Goal: Use online tool/utility: Utilize a website feature to perform a specific function

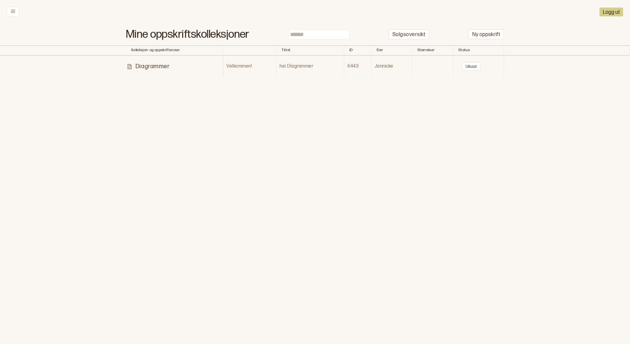
click at [14, 13] on icon at bounding box center [13, 11] width 5 height 5
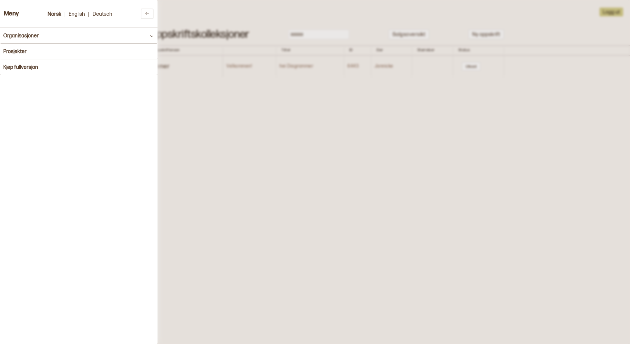
click at [39, 37] on button "Organisasjoner" at bounding box center [79, 36] width 158 height 16
click at [37, 51] on button "Prosjekter" at bounding box center [79, 52] width 158 height 16
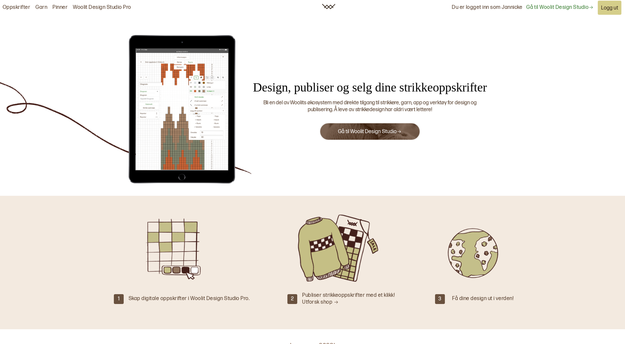
click at [382, 127] on button "Gå til Woolit Design Studio" at bounding box center [370, 132] width 100 height 18
click at [362, 136] on button "Gå til Woolit Design Studio" at bounding box center [370, 132] width 100 height 18
click at [373, 132] on link "Gå til Woolit Design Studio" at bounding box center [370, 132] width 64 height 6
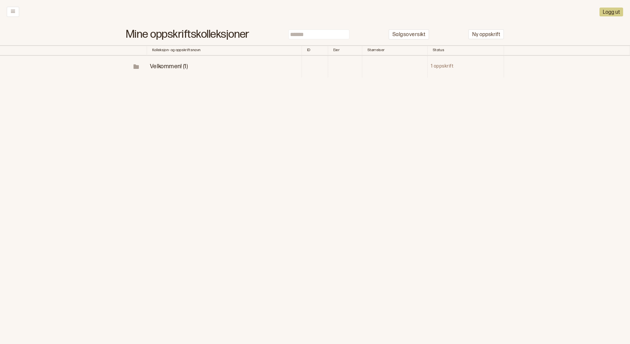
click at [172, 67] on span "Velkommen! (1)" at bounding box center [169, 66] width 38 height 7
click at [191, 88] on p "Diagrammer" at bounding box center [186, 89] width 34 height 8
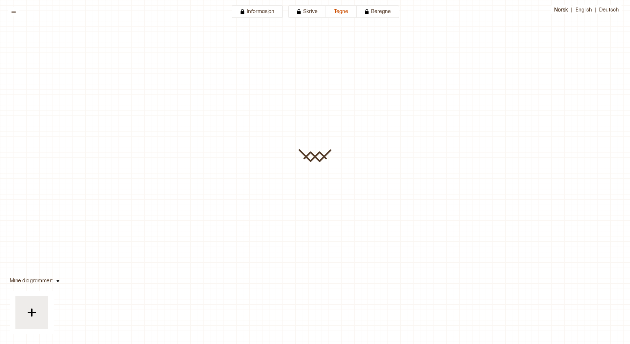
type input "**********"
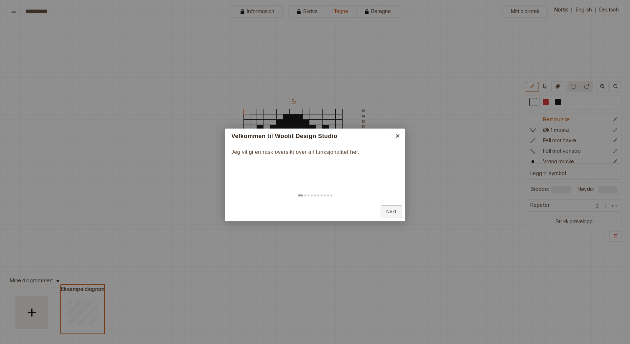
click at [388, 212] on link "Next" at bounding box center [391, 212] width 21 height 13
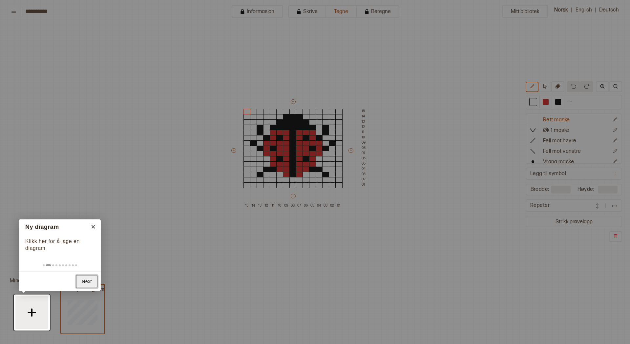
click at [83, 283] on link "Next" at bounding box center [86, 281] width 21 height 13
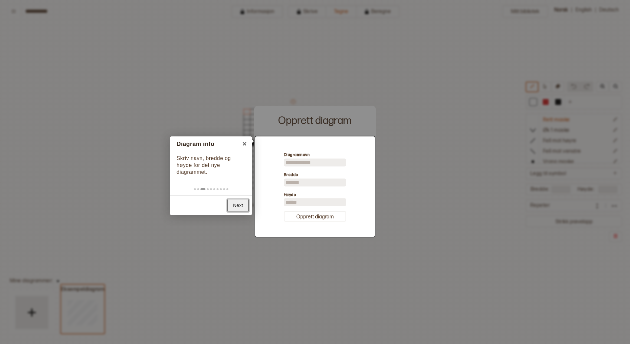
click at [237, 206] on link "Next" at bounding box center [238, 205] width 21 height 13
type input "**"
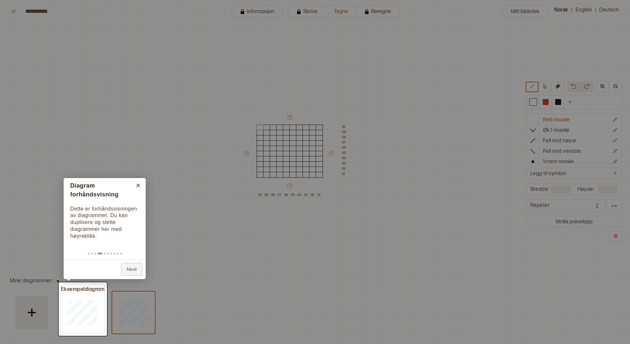
drag, startPoint x: 86, startPoint y: 306, endPoint x: 67, endPoint y: 318, distance: 22.0
click at [67, 318] on div at bounding box center [83, 310] width 48 height 54
click at [137, 272] on link "Next" at bounding box center [131, 269] width 21 height 13
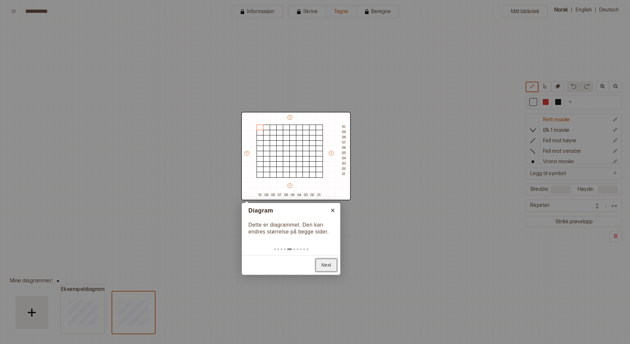
click at [324, 265] on link "Next" at bounding box center [326, 265] width 21 height 13
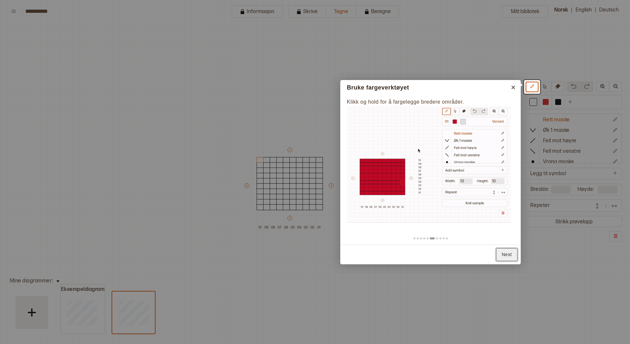
click at [512, 255] on link "Next" at bounding box center [506, 255] width 21 height 13
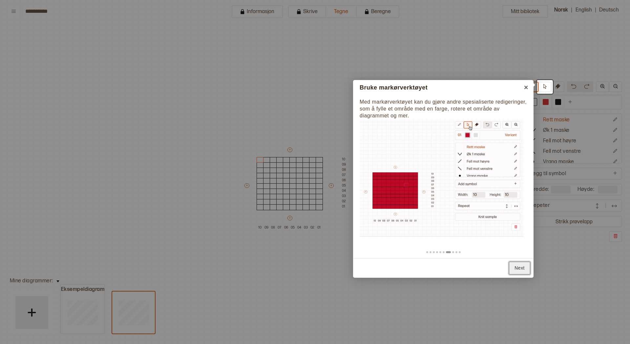
click at [514, 270] on link "Next" at bounding box center [519, 268] width 21 height 13
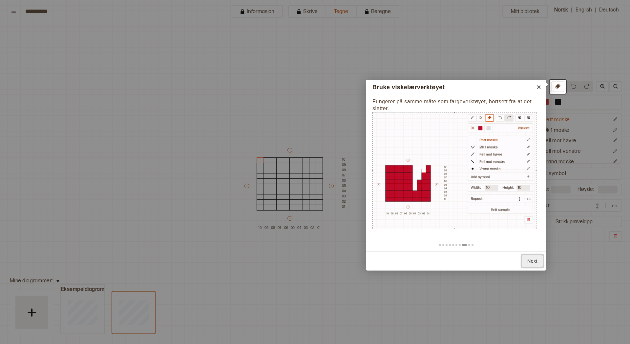
click at [534, 261] on link "Next" at bounding box center [532, 261] width 21 height 13
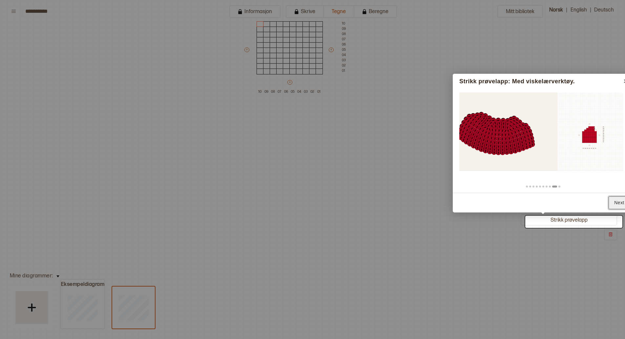
click at [616, 201] on link "Next" at bounding box center [619, 203] width 21 height 13
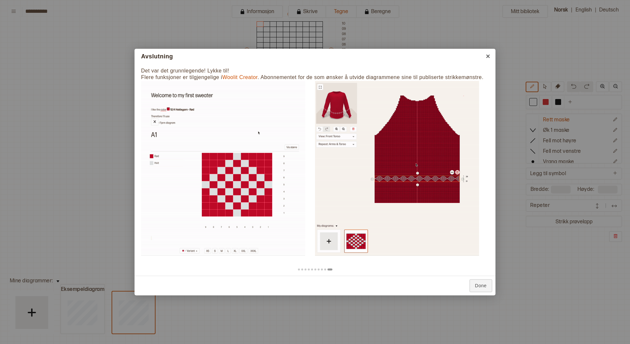
click at [616, 201] on div at bounding box center [315, 172] width 630 height 344
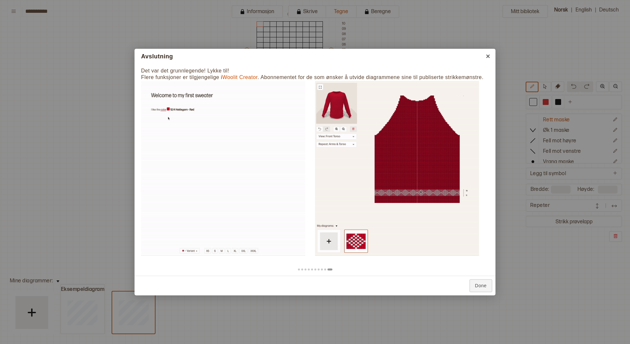
click at [616, 201] on div at bounding box center [315, 172] width 630 height 344
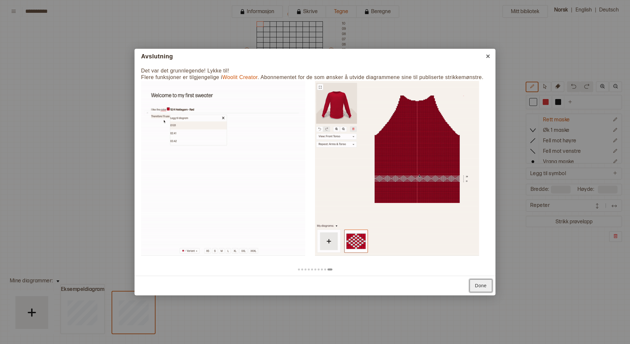
click at [487, 287] on link "Done" at bounding box center [481, 286] width 23 height 13
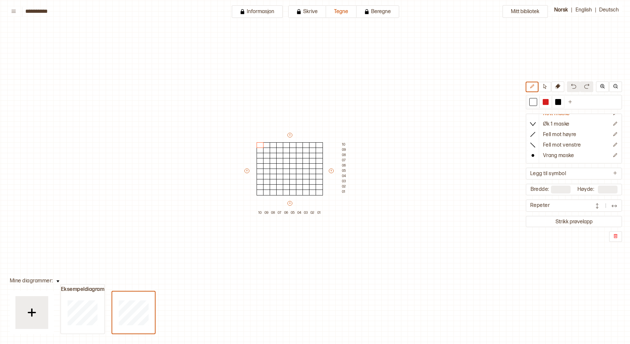
scroll to position [0, 0]
click at [298, 172] on div at bounding box center [299, 172] width 7 height 6
click at [312, 191] on div at bounding box center [312, 193] width 7 height 6
click at [343, 207] on div "+ + + + 10 09 08 07 06 05 04 03 02 01 10 09 08 07 06 05 04 03 02 01" at bounding box center [296, 174] width 105 height 84
click at [361, 199] on div "Mitt bibliotek Rett maske Øk 1 maske Fell mot høyre Fell mot venstre Vrang mask…" at bounding box center [611, 329] width 1261 height 689
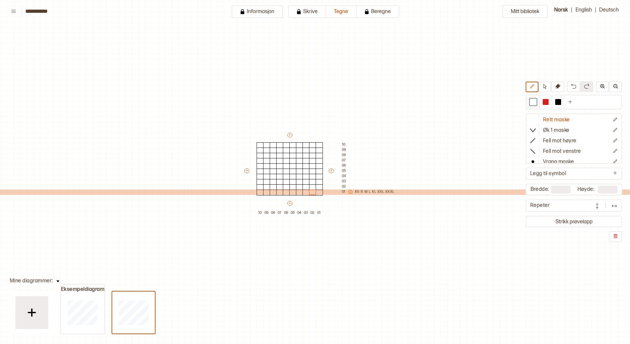
click at [352, 192] on icon at bounding box center [350, 192] width 5 height 5
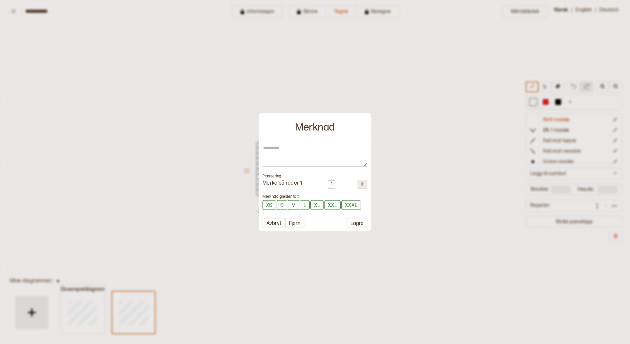
click at [382, 192] on div at bounding box center [315, 172] width 630 height 344
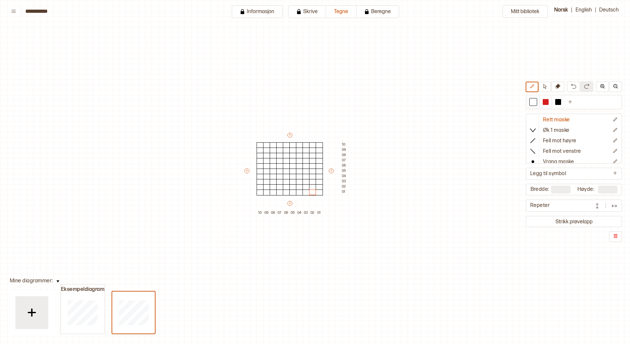
click at [573, 102] on button at bounding box center [570, 102] width 11 height 12
click at [572, 103] on div at bounding box center [571, 102] width 6 height 6
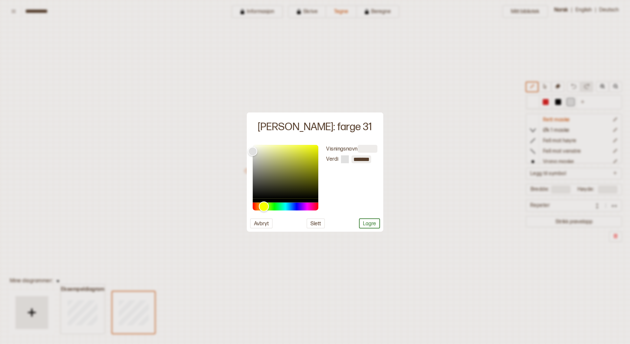
click at [264, 206] on div "Hue" at bounding box center [286, 207] width 66 height 8
type input "*******"
click at [284, 151] on div "Color" at bounding box center [286, 172] width 66 height 54
click at [376, 225] on button "Lagre" at bounding box center [369, 224] width 21 height 10
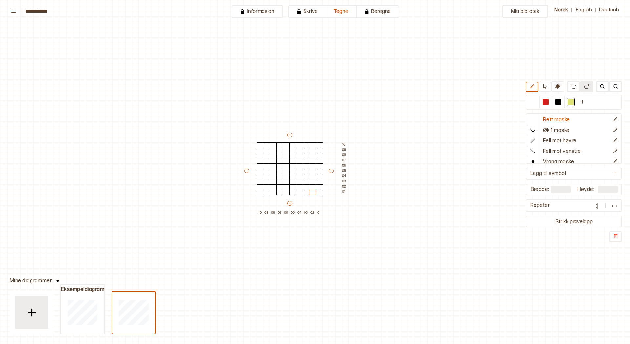
click at [15, 11] on icon at bounding box center [13, 11] width 5 height 5
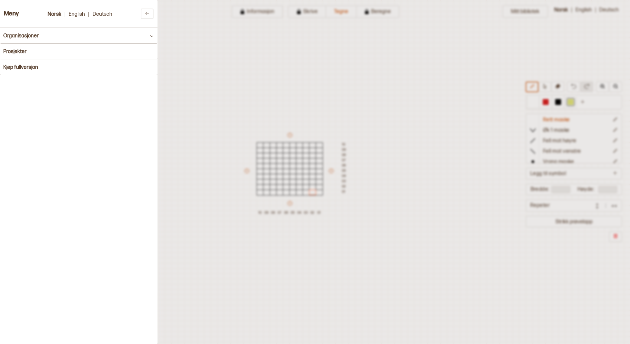
click at [25, 70] on h4 "Kjøp fullversjon" at bounding box center [20, 67] width 35 height 6
